Goal: Task Accomplishment & Management: Complete application form

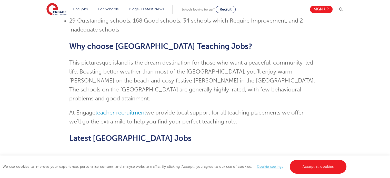
scroll to position [342, 0]
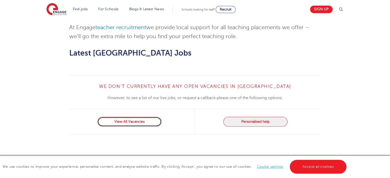
click at [127, 117] on link "View All Vacancies" at bounding box center [129, 122] width 64 height 10
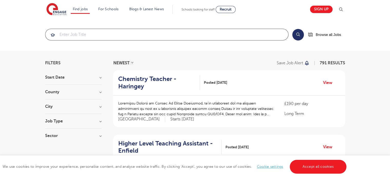
click at [103, 31] on input "search" at bounding box center [166, 34] width 243 height 11
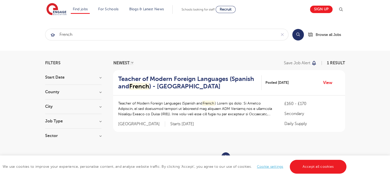
click at [103, 27] on section "french Search Browse all Jobs" at bounding box center [195, 34] width 390 height 32
click at [77, 35] on input "french" at bounding box center [160, 34] width 231 height 11
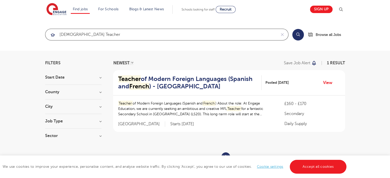
type input "french teacher"
click at [100, 120] on h3 "Job Type" at bounding box center [73, 121] width 56 height 4
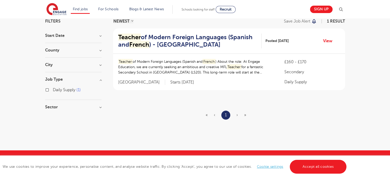
scroll to position [48, 0]
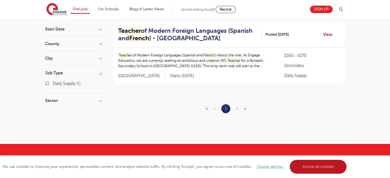
click at [304, 165] on link "Accept all cookies" at bounding box center [318, 167] width 57 height 14
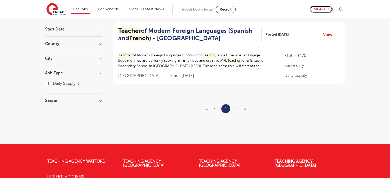
click at [323, 9] on link "Sign up" at bounding box center [321, 9] width 23 height 7
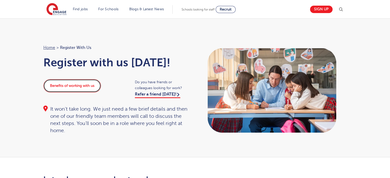
click at [68, 86] on link "Benefits of working with us" at bounding box center [72, 85] width 58 height 13
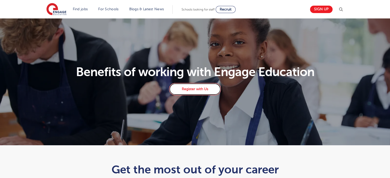
click at [189, 89] on link "Register with Us" at bounding box center [195, 89] width 52 height 12
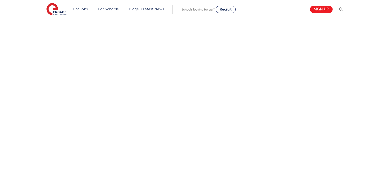
scroll to position [189, 0]
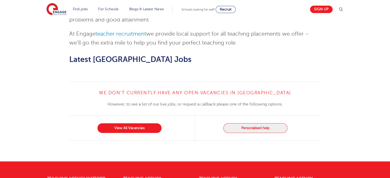
scroll to position [250, 0]
